Goal: Transaction & Acquisition: Obtain resource

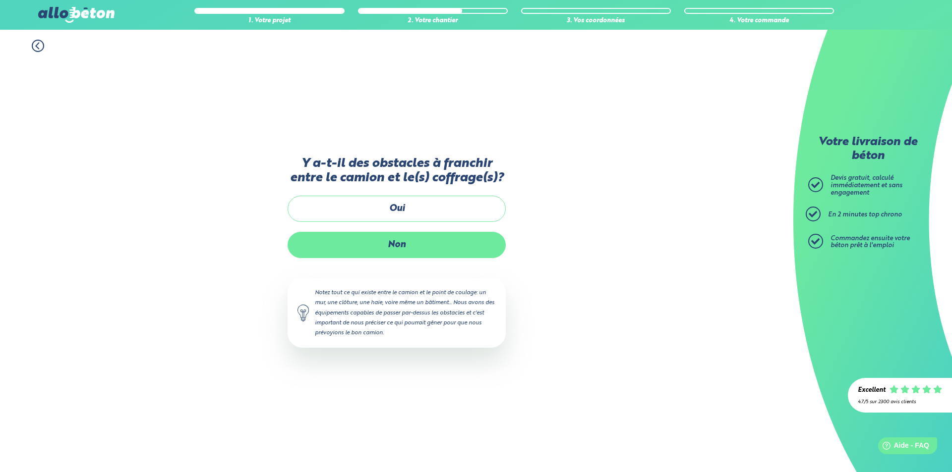
click at [412, 244] on label "Non" at bounding box center [397, 245] width 218 height 26
click at [0, 0] on input "Non" at bounding box center [0, 0] width 0 height 0
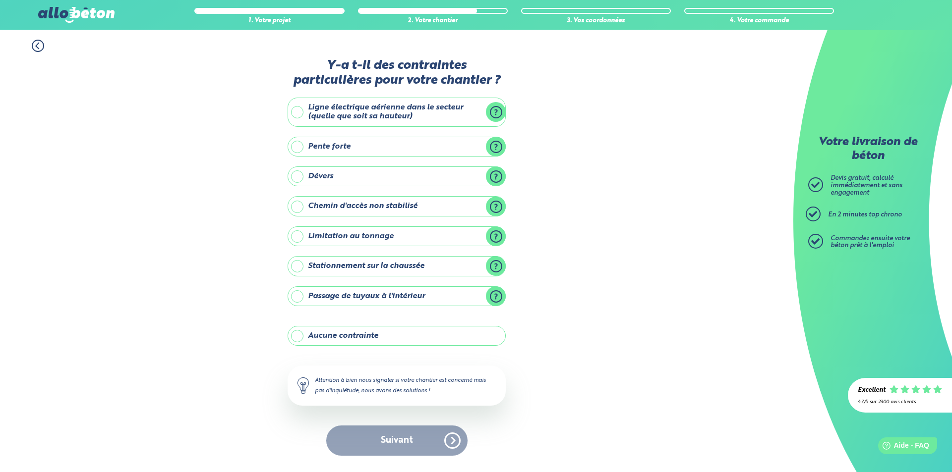
click at [346, 263] on label "Stationnement sur la chaussée" at bounding box center [397, 266] width 218 height 20
click at [0, 0] on input "Stationnement sur la chaussée" at bounding box center [0, 0] width 0 height 0
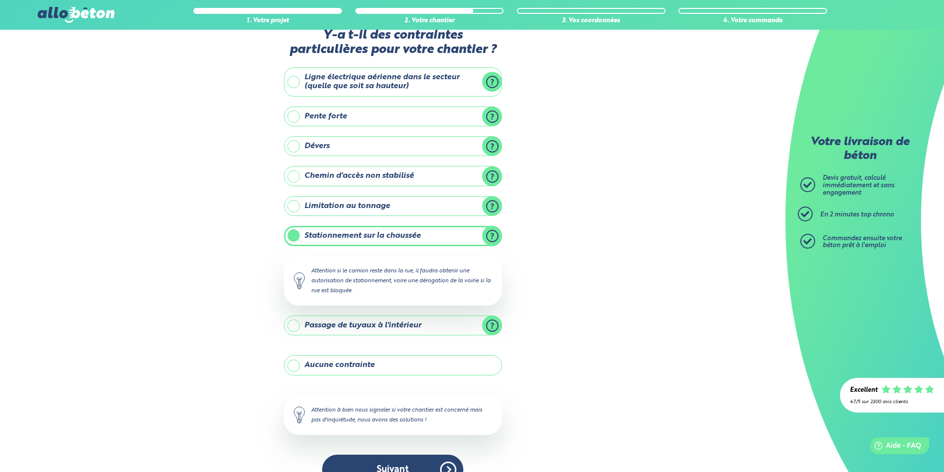
scroll to position [47, 0]
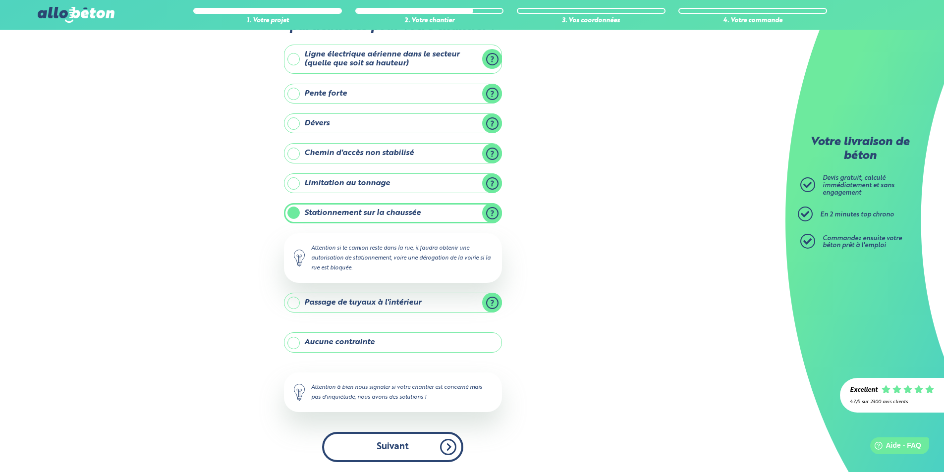
click at [392, 441] on button "Suivant" at bounding box center [392, 447] width 141 height 30
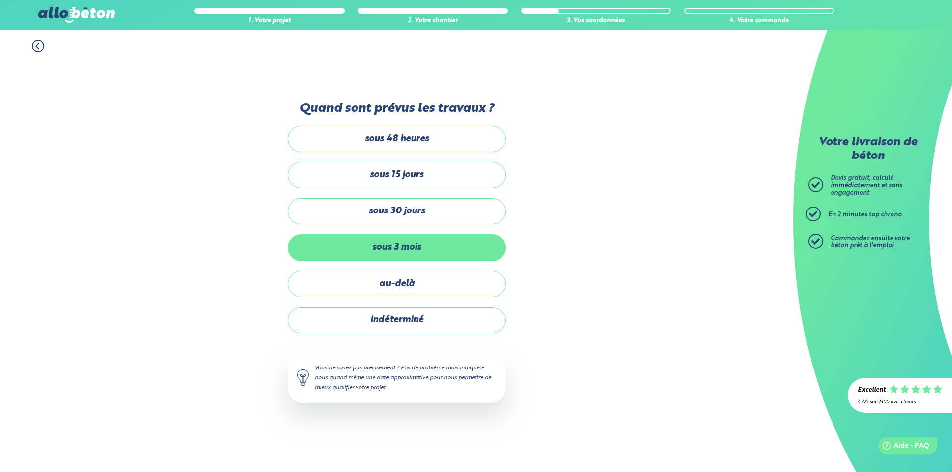
click at [414, 252] on label "sous 3 mois" at bounding box center [397, 247] width 218 height 26
click at [0, 0] on input "sous 3 mois" at bounding box center [0, 0] width 0 height 0
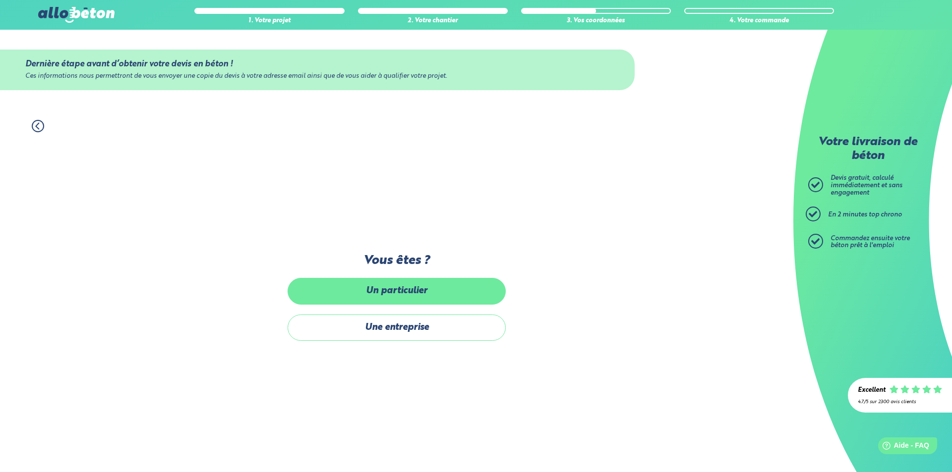
click at [407, 292] on label "Un particulier" at bounding box center [397, 291] width 218 height 26
click at [0, 0] on input "Un particulier" at bounding box center [0, 0] width 0 height 0
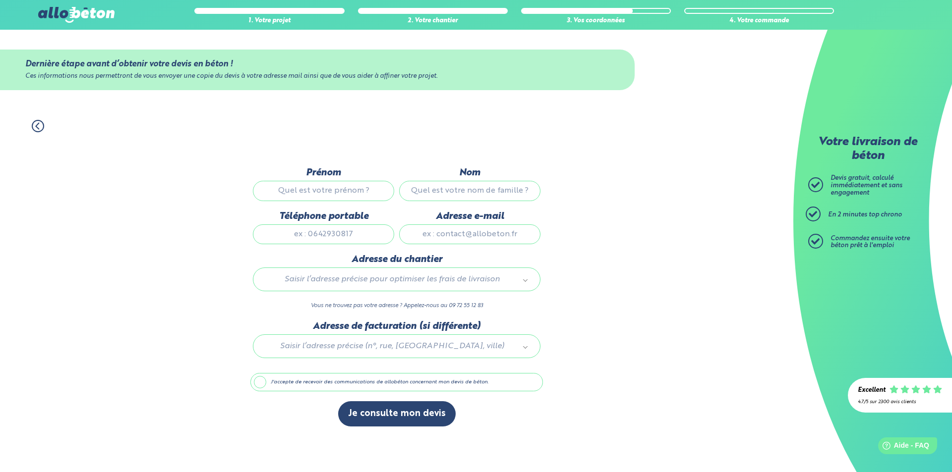
click at [335, 187] on input "Prénom" at bounding box center [323, 191] width 141 height 20
type input "Yanis"
type input "[PERSON_NAME]"
type input "0767503506"
type input "[EMAIL_ADDRESS][DOMAIN_NAME]"
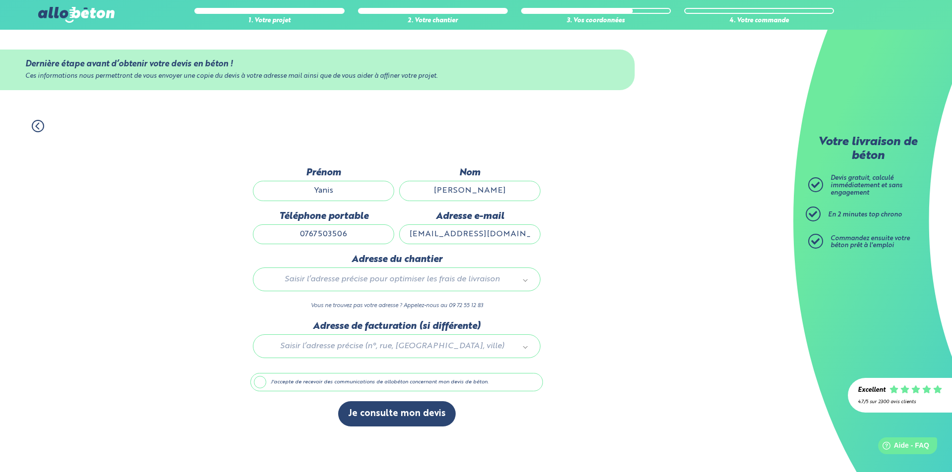
type input "20 Allée Chalvin De Blagneux"
drag, startPoint x: 483, startPoint y: 193, endPoint x: 441, endPoint y: 196, distance: 41.8
click at [441, 196] on input "[PERSON_NAME]" at bounding box center [469, 191] width 141 height 20
type input "d"
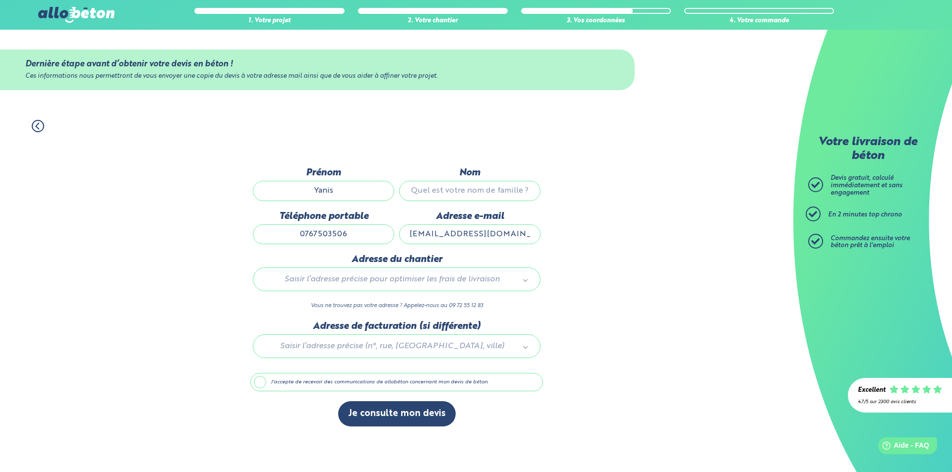
scroll to position [0, 0]
type input "DA [PERSON_NAME]"
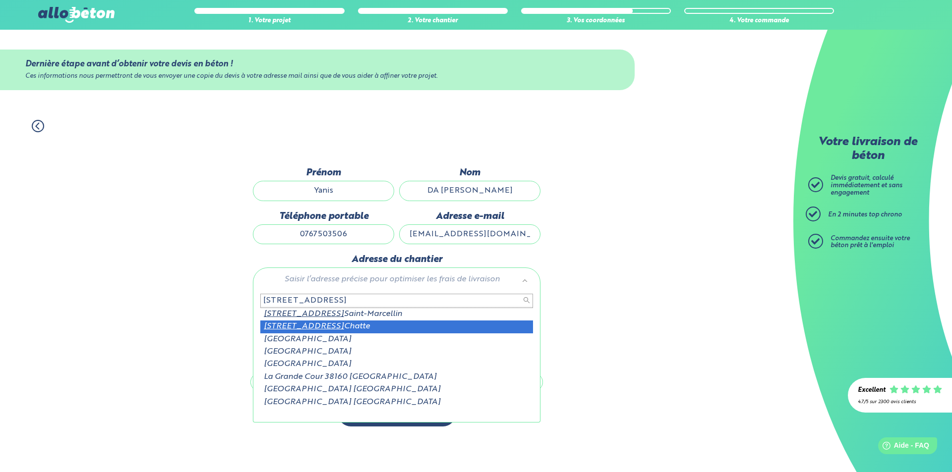
type input "[STREET_ADDRESS]"
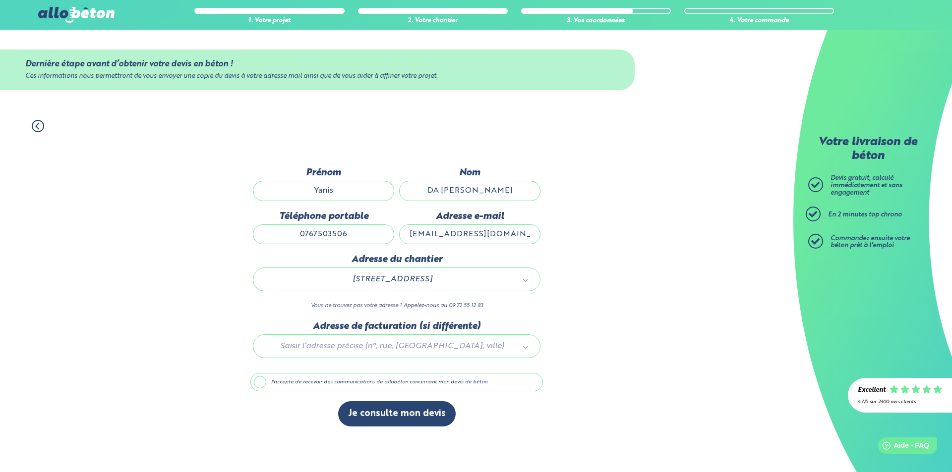
click at [490, 345] on div at bounding box center [396, 344] width 292 height 47
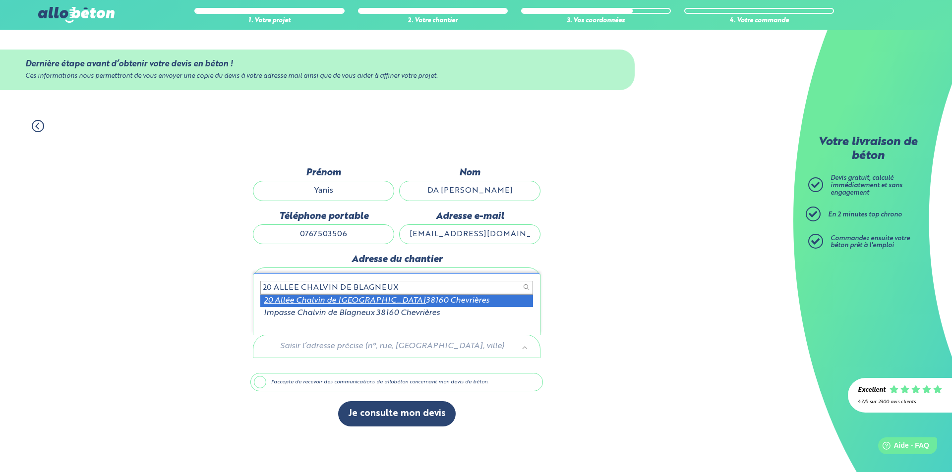
type input "20 ALLEE CHALVIN DE BLAGNEUX"
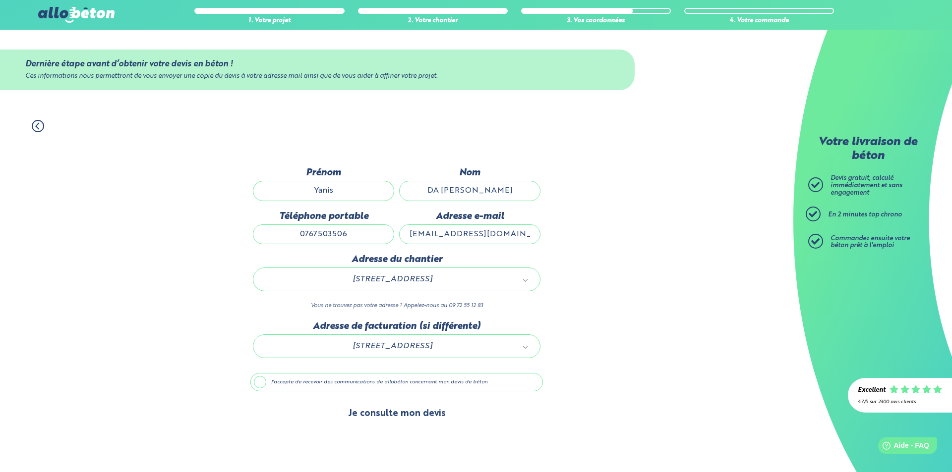
click at [417, 411] on button "Je consulte mon devis" at bounding box center [396, 414] width 117 height 25
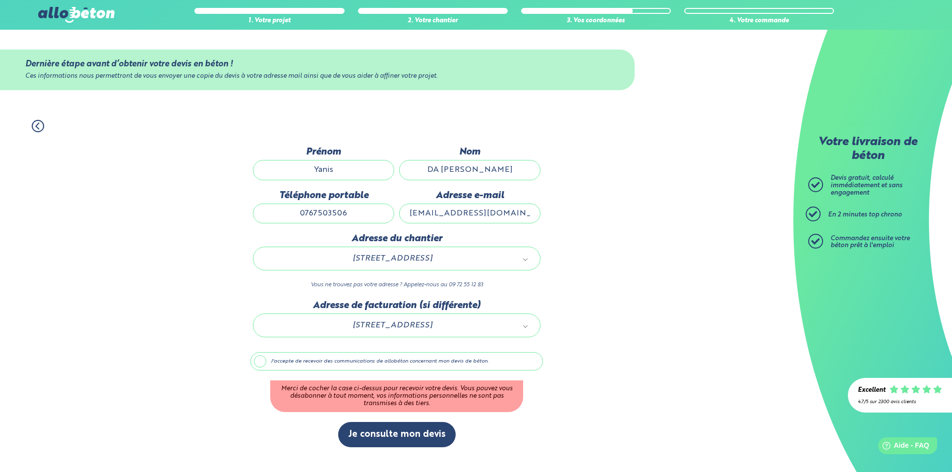
drag, startPoint x: 254, startPoint y: 359, endPoint x: 334, endPoint y: 373, distance: 80.4
click at [255, 359] on label "J'accepte de recevoir des communications de allobéton concernant mon devis de b…" at bounding box center [396, 361] width 292 height 19
click at [0, 0] on input "J'accepte de recevoir des communications de allobéton concernant mon devis de b…" at bounding box center [0, 0] width 0 height 0
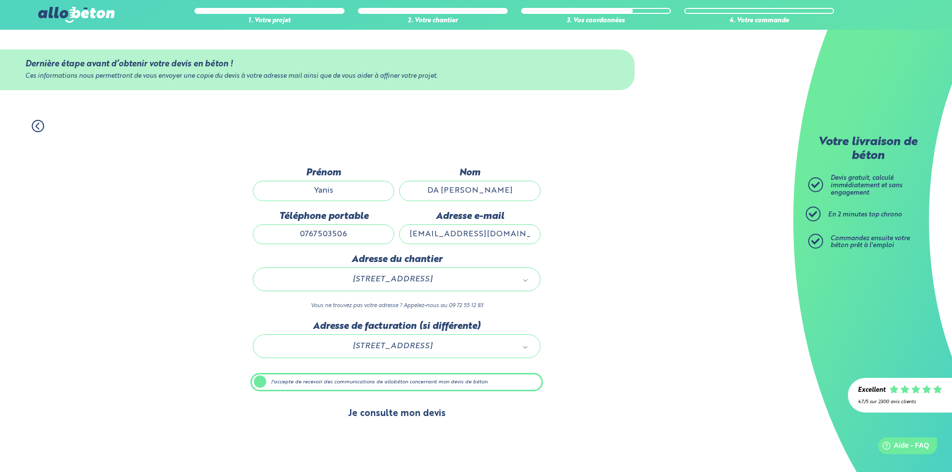
click at [405, 413] on button "Je consulte mon devis" at bounding box center [396, 414] width 117 height 25
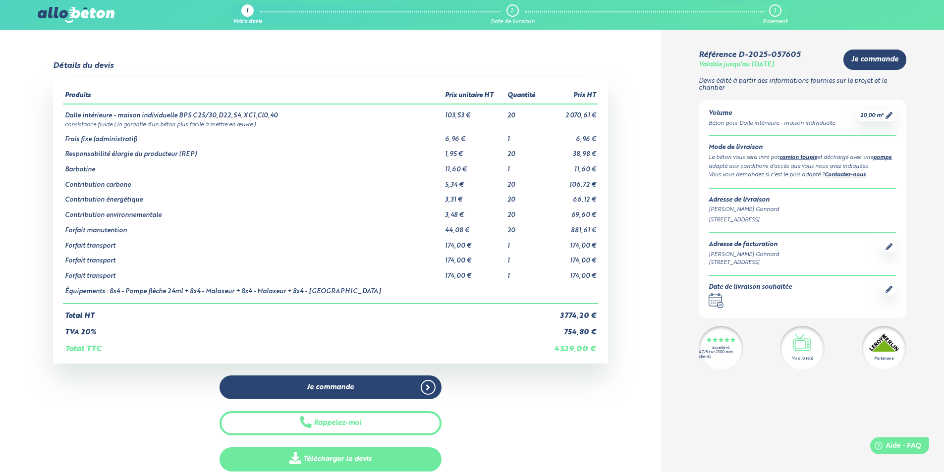
click at [344, 461] on link "Télécharger le devis" at bounding box center [331, 460] width 222 height 24
